Goal: Transaction & Acquisition: Purchase product/service

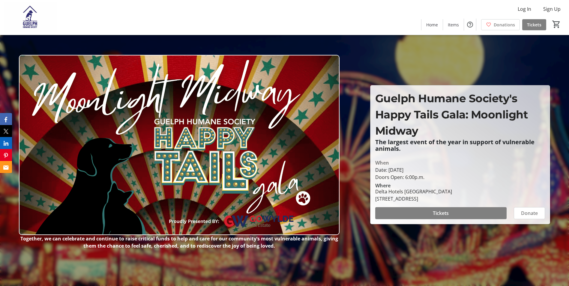
click at [118, 175] on img at bounding box center [179, 145] width 321 height 180
click at [484, 210] on span at bounding box center [440, 213] width 131 height 14
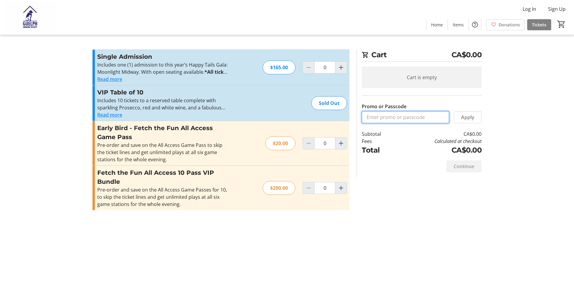
click at [386, 115] on input "Promo or Passcode" at bounding box center [405, 117] width 87 height 12
type input "vipgala2025"
click at [475, 116] on span at bounding box center [467, 117] width 27 height 14
